Goal: Check status: Check status

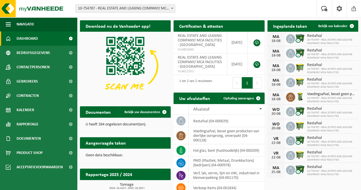
drag, startPoint x: 340, startPoint y: 24, endPoint x: 330, endPoint y: 75, distance: 52.3
click at [340, 23] on link "Bekijk uw kalender" at bounding box center [335, 25] width 44 height 11
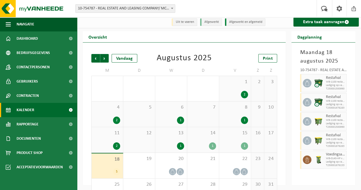
scroll to position [22, 0]
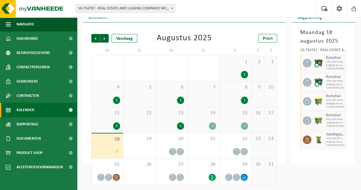
click at [245, 177] on icon at bounding box center [244, 177] width 5 height 5
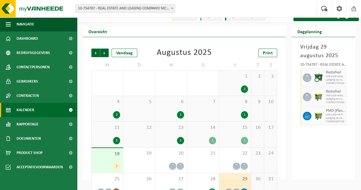
scroll to position [0, 0]
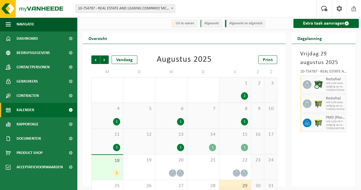
click at [31, 36] on span "Dashboard" at bounding box center [27, 38] width 21 height 14
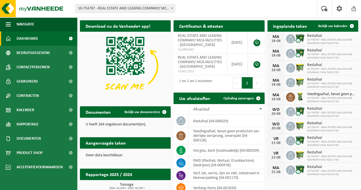
click at [335, 24] on span "Bekijk uw kalender" at bounding box center [332, 26] width 29 height 4
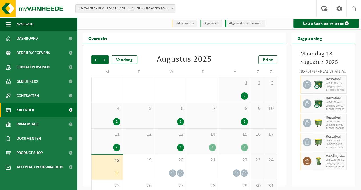
click at [106, 60] on span "Volgende" at bounding box center [104, 59] width 9 height 9
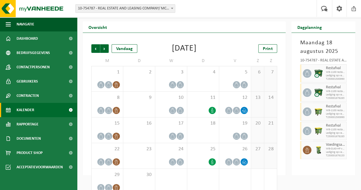
scroll to position [22, 0]
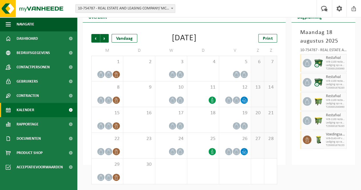
click at [104, 38] on span "Volgende" at bounding box center [104, 38] width 9 height 9
